Goal: Information Seeking & Learning: Learn about a topic

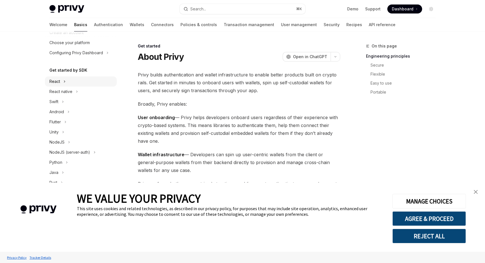
scroll to position [25, 0]
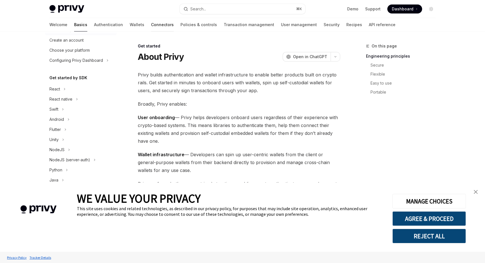
click at [151, 26] on link "Connectors" at bounding box center [162, 24] width 23 height 13
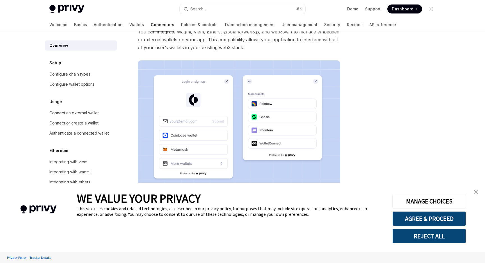
scroll to position [94, 0]
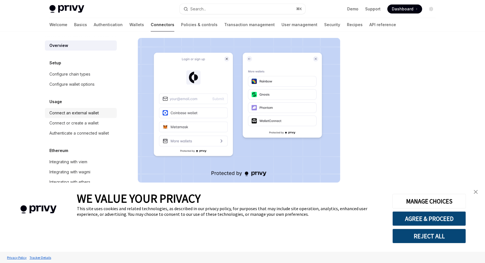
click at [83, 115] on div "Connect an external wallet" at bounding box center [73, 112] width 49 height 7
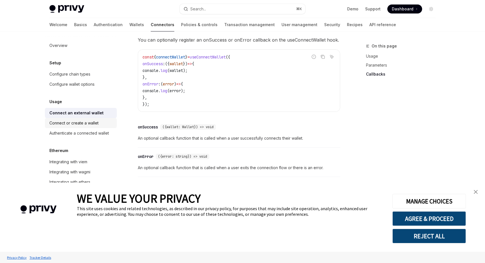
scroll to position [355, 0]
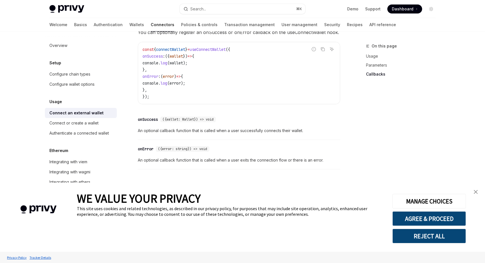
click at [476, 194] on link "close banner" at bounding box center [475, 191] width 11 height 11
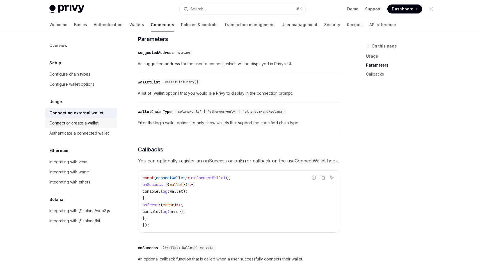
scroll to position [222, 0]
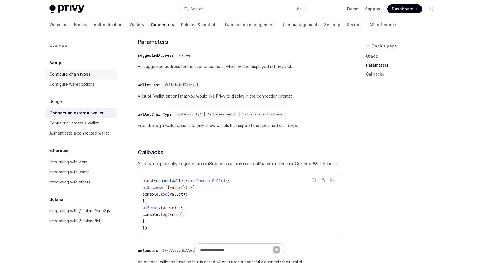
click at [84, 72] on div "Configure chain types" at bounding box center [69, 74] width 41 height 7
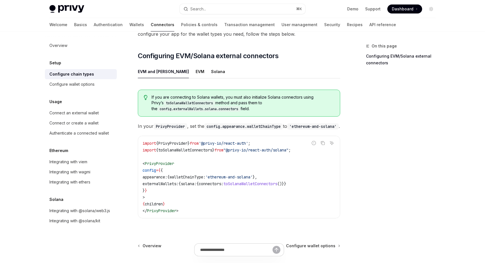
scroll to position [111, 0]
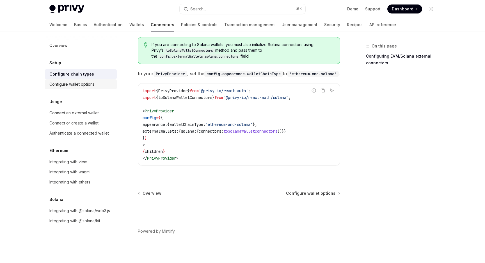
click at [81, 84] on div "Configure wallet options" at bounding box center [71, 84] width 45 height 7
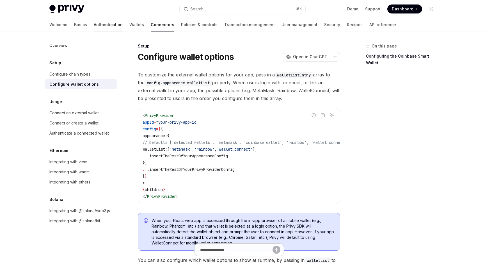
click at [94, 23] on link "Authentication" at bounding box center [108, 24] width 29 height 13
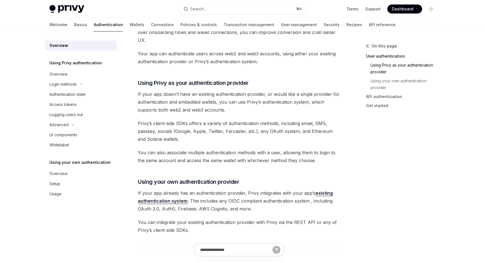
scroll to position [207, 0]
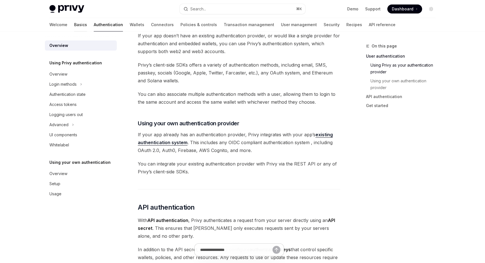
click at [74, 28] on link "Basics" at bounding box center [80, 24] width 13 height 13
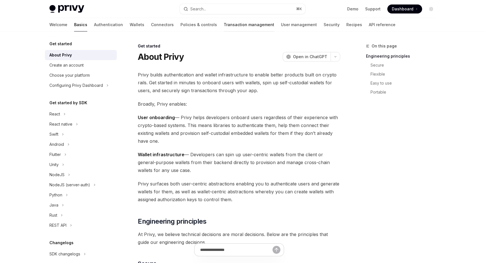
click at [224, 28] on link "Transaction management" at bounding box center [249, 24] width 51 height 13
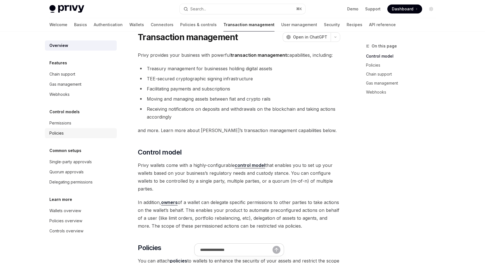
scroll to position [19, 0]
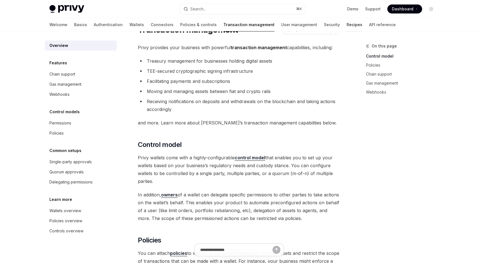
click at [347, 25] on link "Recipes" at bounding box center [355, 24] width 16 height 13
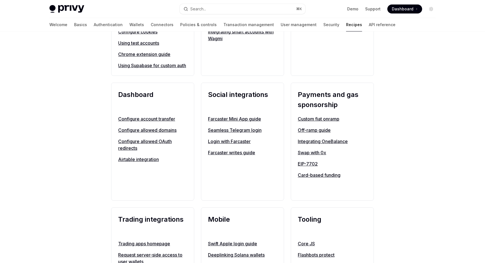
scroll to position [322, 0]
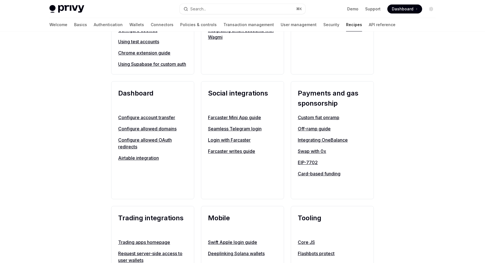
click at [332, 121] on link "Custom fiat onramp" at bounding box center [332, 117] width 69 height 7
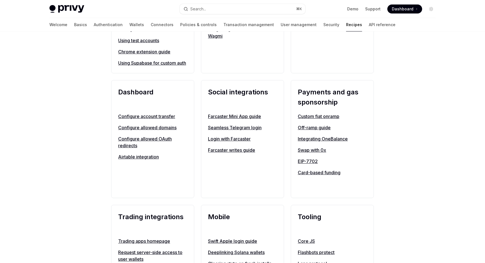
scroll to position [306, 0]
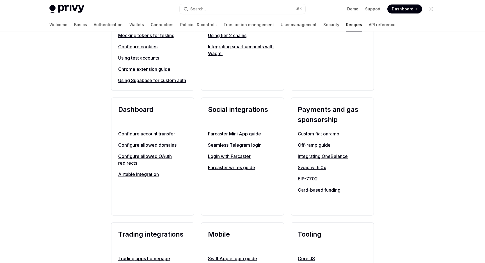
click at [307, 171] on link "Swap with 0x" at bounding box center [332, 167] width 69 height 7
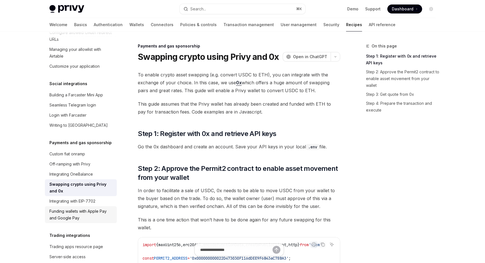
click at [84, 208] on div "Funding wallets with Apple Pay and Google Pay" at bounding box center [81, 214] width 64 height 13
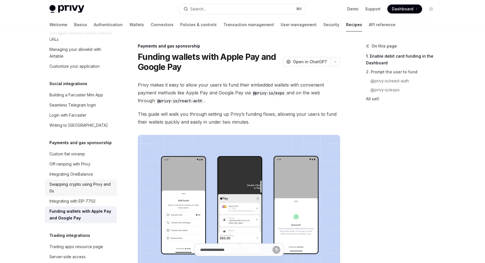
click at [92, 181] on div "Swapping crypto using Privy and 0x" at bounding box center [81, 187] width 64 height 13
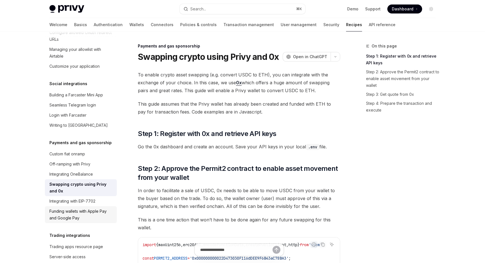
click at [78, 208] on div "Funding wallets with Apple Pay and Google Pay" at bounding box center [81, 214] width 64 height 13
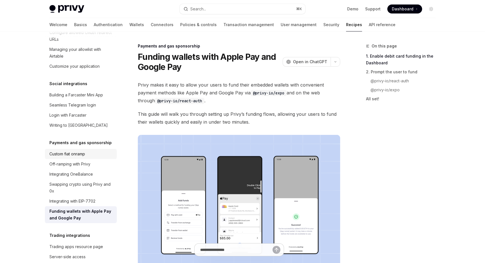
click at [90, 150] on div "Custom fiat onramp" at bounding box center [81, 153] width 64 height 7
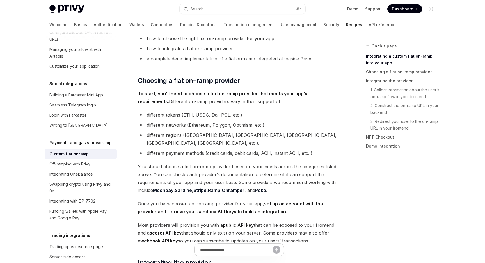
scroll to position [148, 0]
click at [80, 161] on div "Off-ramping with Privy" at bounding box center [69, 164] width 41 height 7
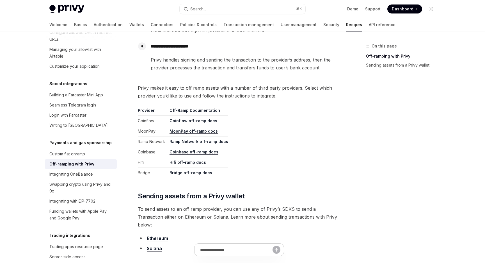
scroll to position [223, 0]
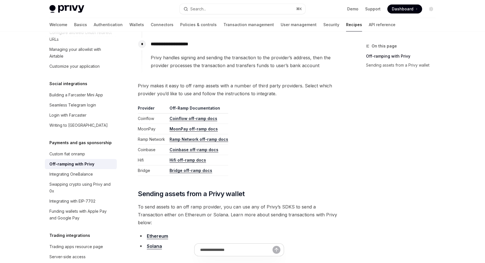
click at [201, 130] on link "MoonPay off-ramp docs" at bounding box center [194, 128] width 48 height 5
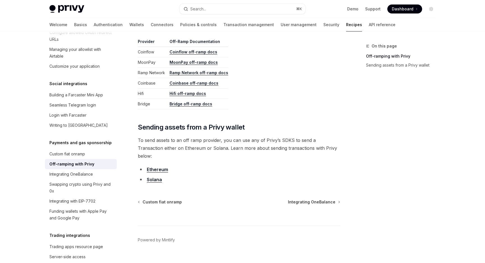
scroll to position [289, 0]
click at [90, 181] on div "Swapping crypto using Privy and 0x" at bounding box center [81, 187] width 64 height 13
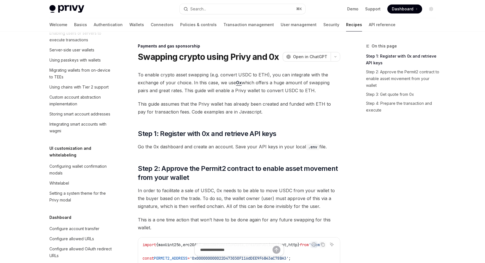
scroll to position [59, 0]
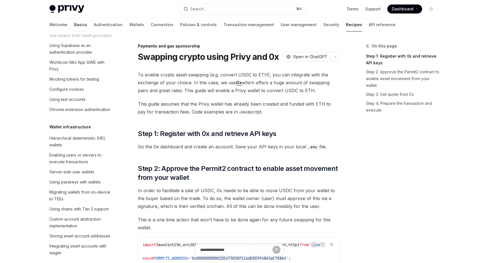
click at [74, 24] on link "Basics" at bounding box center [80, 24] width 13 height 13
type textarea "*"
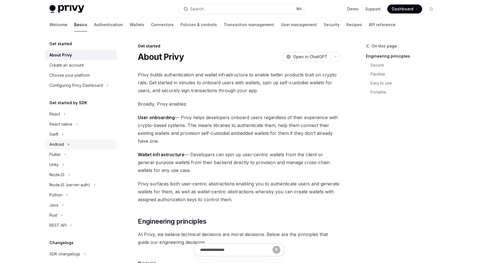
scroll to position [56, 0]
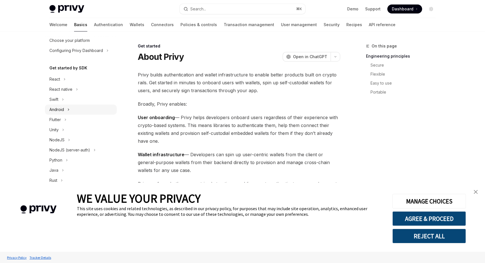
scroll to position [34, 0]
click at [74, 90] on button "React native" at bounding box center [81, 90] width 72 height 10
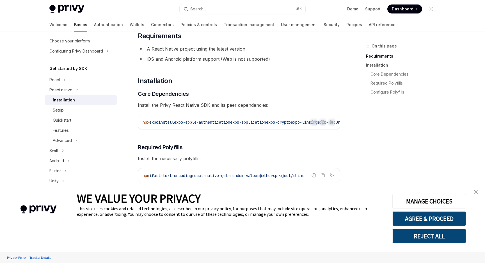
scroll to position [41, 0]
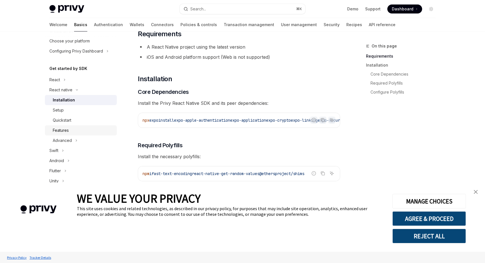
click at [63, 131] on div "Features" at bounding box center [61, 130] width 16 height 7
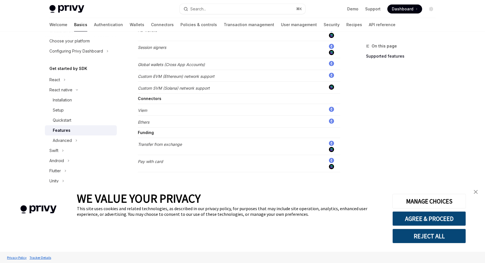
scroll to position [343, 0]
click at [145, 110] on em "Viem" at bounding box center [142, 110] width 9 height 5
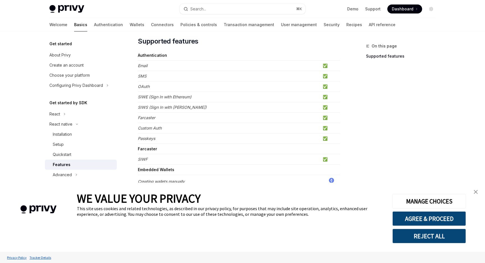
scroll to position [0, 0]
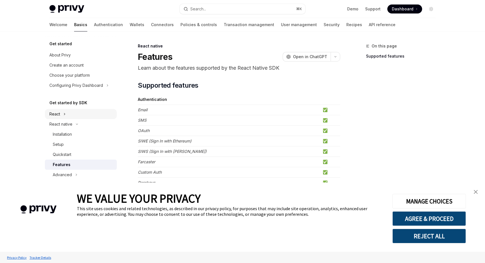
click at [74, 118] on button "React" at bounding box center [81, 114] width 72 height 10
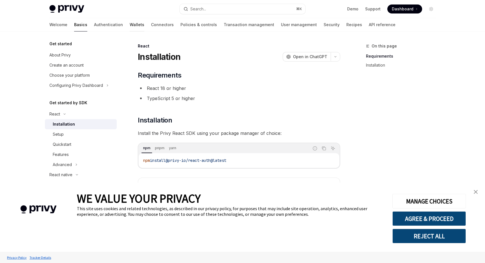
click at [130, 23] on link "Wallets" at bounding box center [137, 24] width 15 height 13
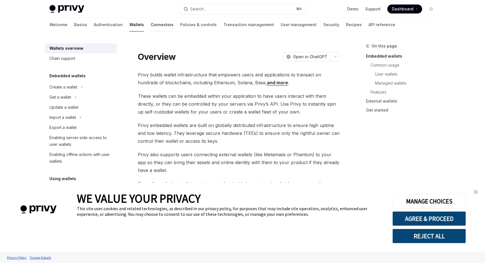
click at [151, 24] on link "Connectors" at bounding box center [162, 24] width 23 height 13
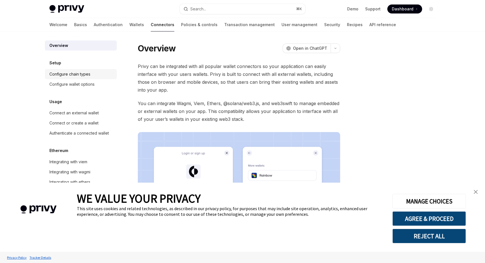
click at [76, 74] on div "Configure chain types" at bounding box center [69, 74] width 41 height 7
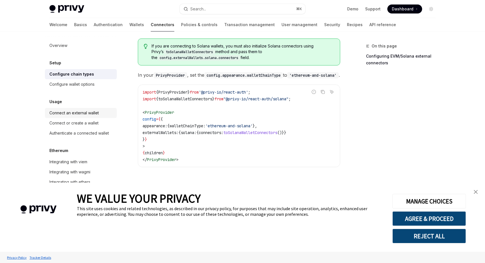
scroll to position [107, 0]
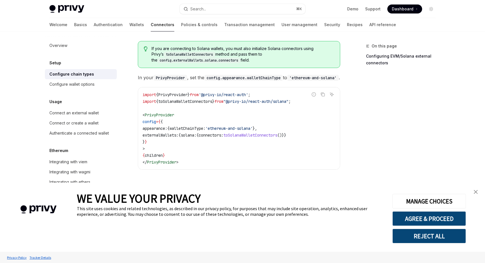
click at [475, 192] on img "close banner" at bounding box center [476, 192] width 4 height 4
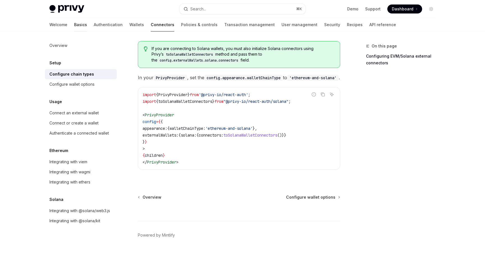
click at [74, 22] on link "Basics" at bounding box center [80, 24] width 13 height 13
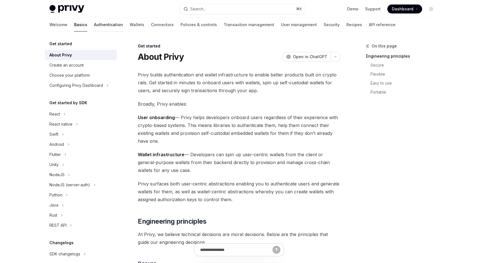
click at [94, 20] on link "Authentication" at bounding box center [108, 24] width 29 height 13
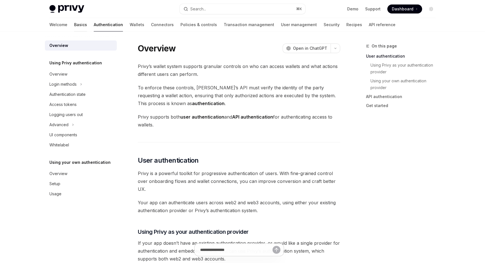
click at [74, 25] on link "Basics" at bounding box center [80, 24] width 13 height 13
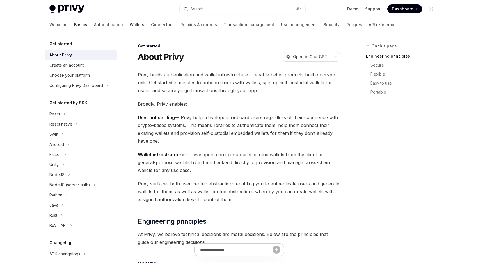
click at [130, 25] on link "Wallets" at bounding box center [137, 24] width 15 height 13
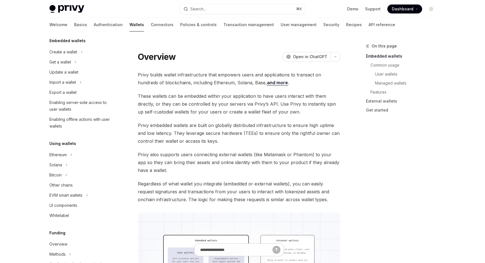
scroll to position [35, 0]
click at [69, 184] on div "Other chains" at bounding box center [60, 184] width 23 height 7
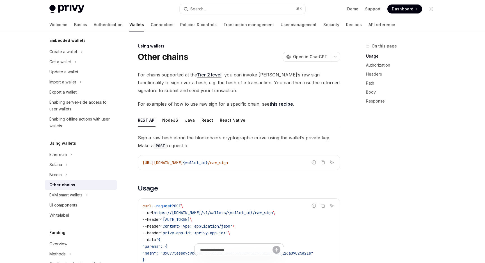
click at [210, 73] on link "Tier 2 level" at bounding box center [209, 75] width 24 height 6
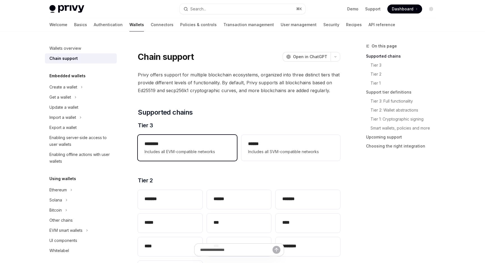
click at [194, 147] on h2 "********" at bounding box center [187, 143] width 85 height 7
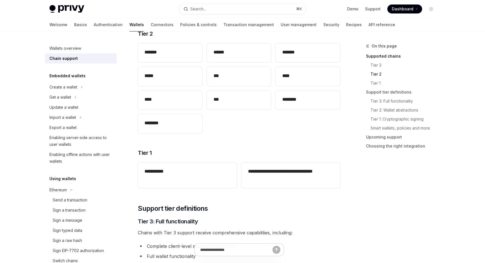
scroll to position [138, 0]
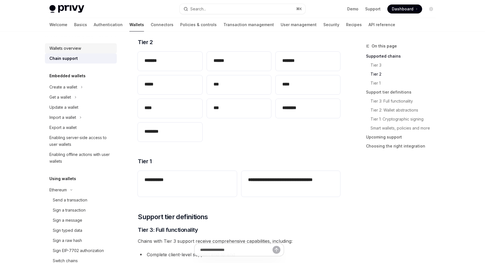
click at [78, 49] on div "Wallets overview" at bounding box center [65, 48] width 32 height 7
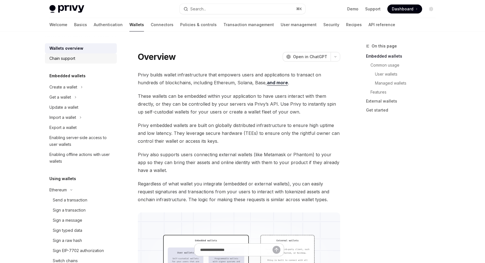
click at [75, 56] on div "Chain support" at bounding box center [62, 58] width 26 height 7
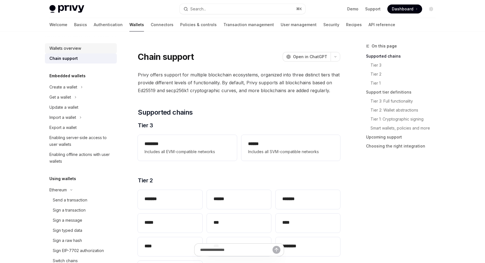
click at [84, 44] on link "Wallets overview" at bounding box center [81, 48] width 72 height 10
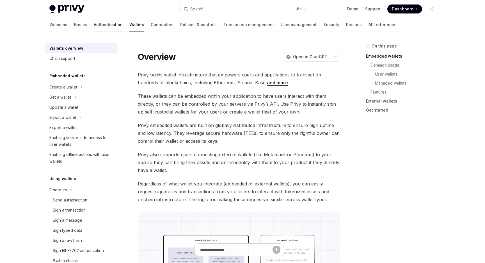
click at [94, 26] on link "Authentication" at bounding box center [108, 24] width 29 height 13
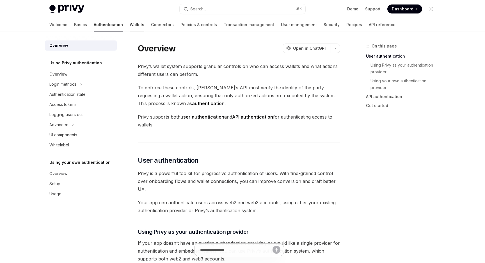
click at [130, 29] on link "Wallets" at bounding box center [137, 24] width 15 height 13
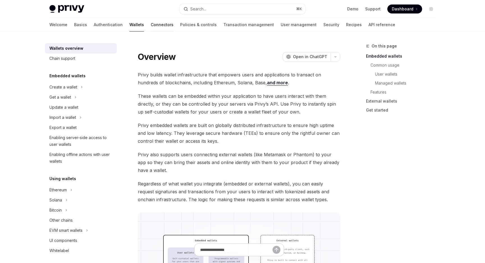
click at [151, 25] on link "Connectors" at bounding box center [162, 24] width 23 height 13
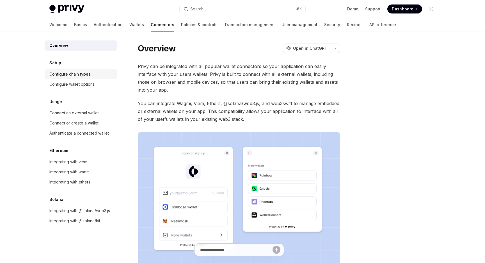
click at [76, 78] on link "Configure chain types" at bounding box center [81, 74] width 72 height 10
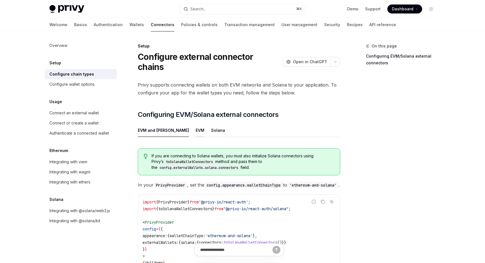
click at [196, 123] on div "EVM" at bounding box center [200, 129] width 9 height 13
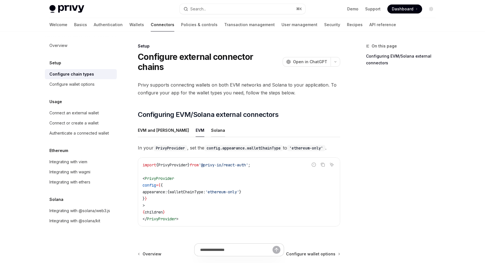
click at [211, 123] on div "Solana" at bounding box center [218, 129] width 14 height 13
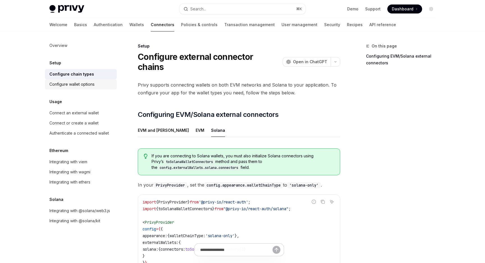
click at [96, 86] on div "Configure wallet options" at bounding box center [81, 84] width 64 height 7
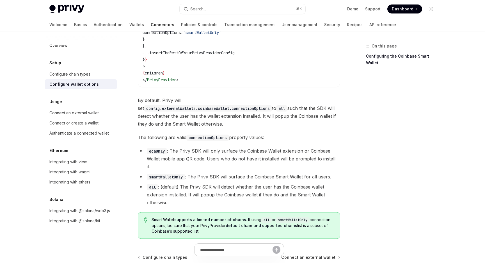
scroll to position [783, 0]
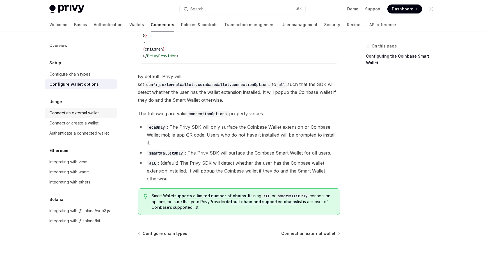
click at [97, 109] on div "Connect an external wallet" at bounding box center [73, 112] width 49 height 7
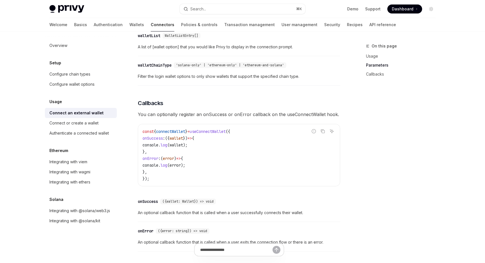
scroll to position [279, 0]
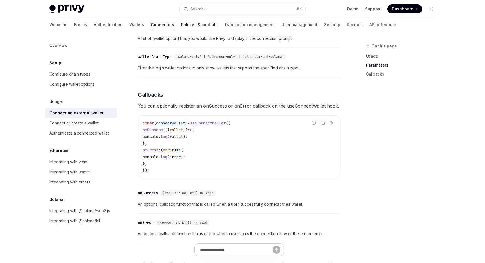
click at [181, 21] on link "Policies & controls" at bounding box center [199, 24] width 36 height 13
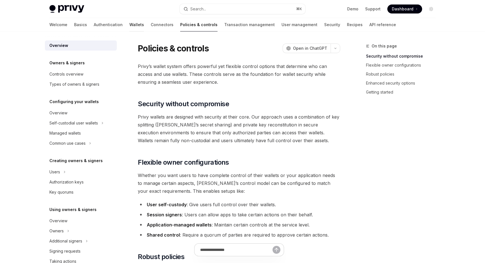
click at [129, 25] on link "Wallets" at bounding box center [136, 24] width 15 height 13
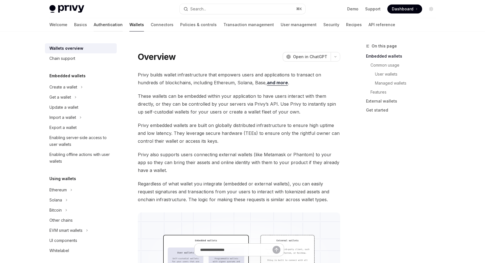
click at [94, 26] on link "Authentication" at bounding box center [108, 24] width 29 height 13
type textarea "*"
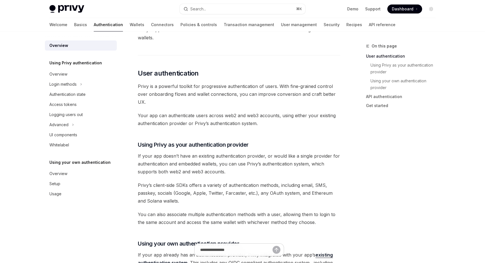
scroll to position [95, 0]
